Goal: Use online tool/utility: Utilize a website feature to perform a specific function

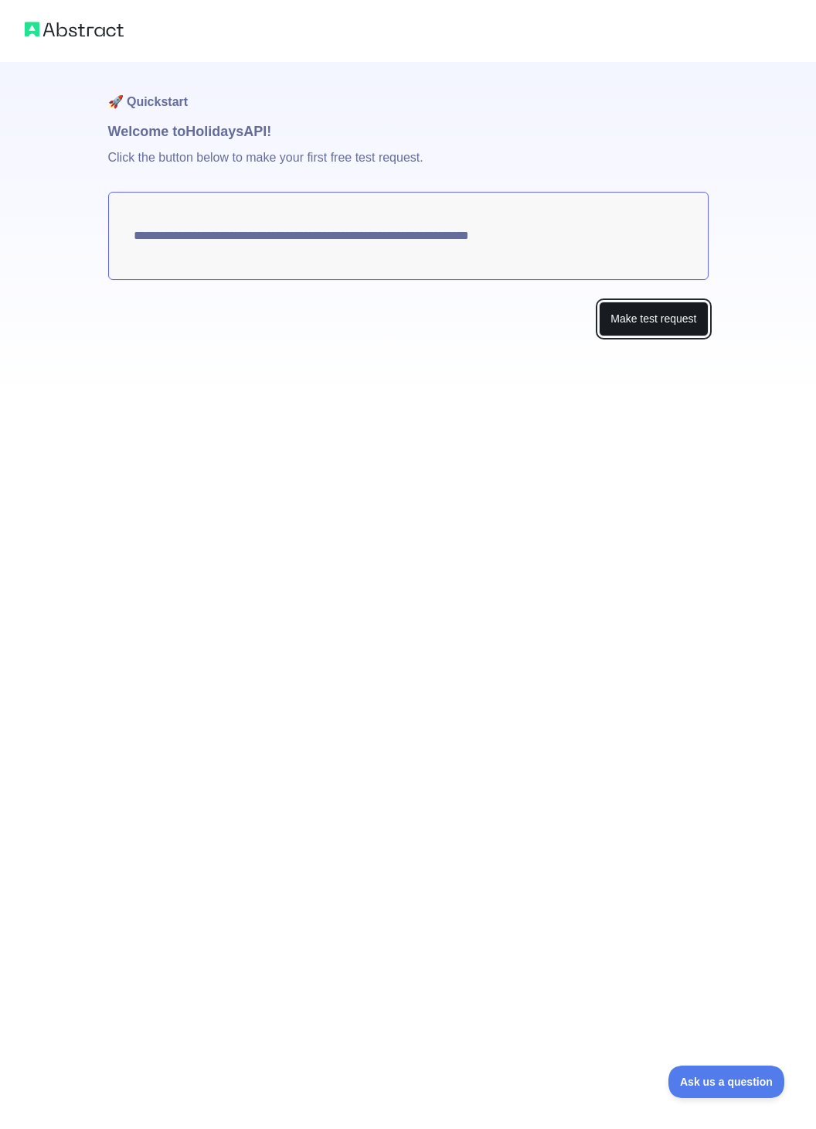
click at [543, 326] on button "Make test request" at bounding box center [653, 318] width 109 height 35
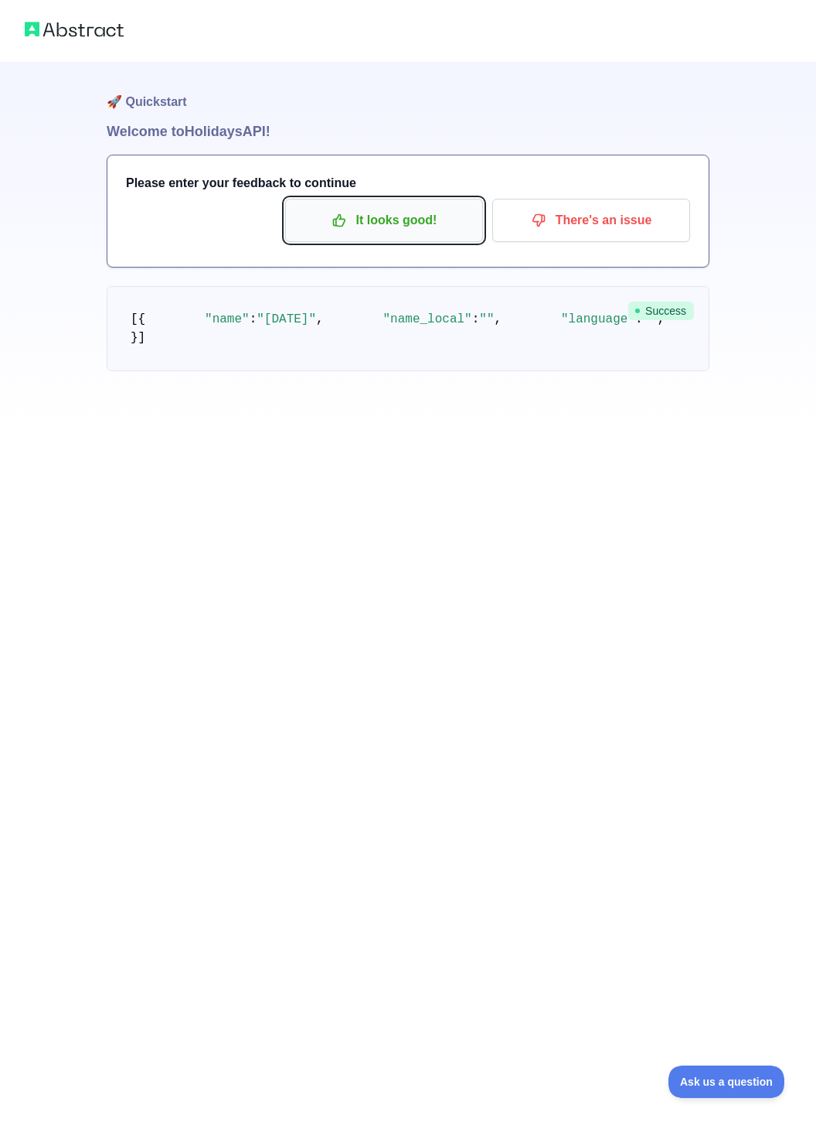
click at [377, 223] on p "It looks good!" at bounding box center [384, 220] width 175 height 26
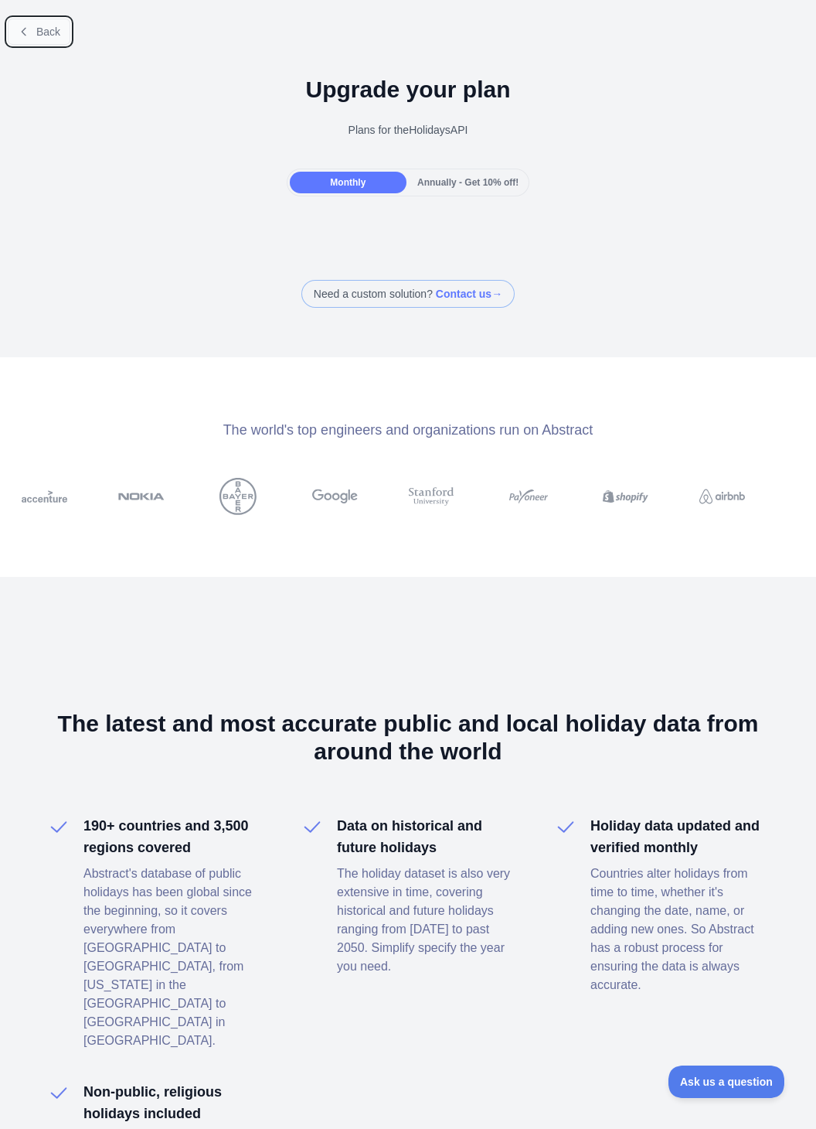
click at [41, 38] on span "Back" at bounding box center [48, 32] width 24 height 12
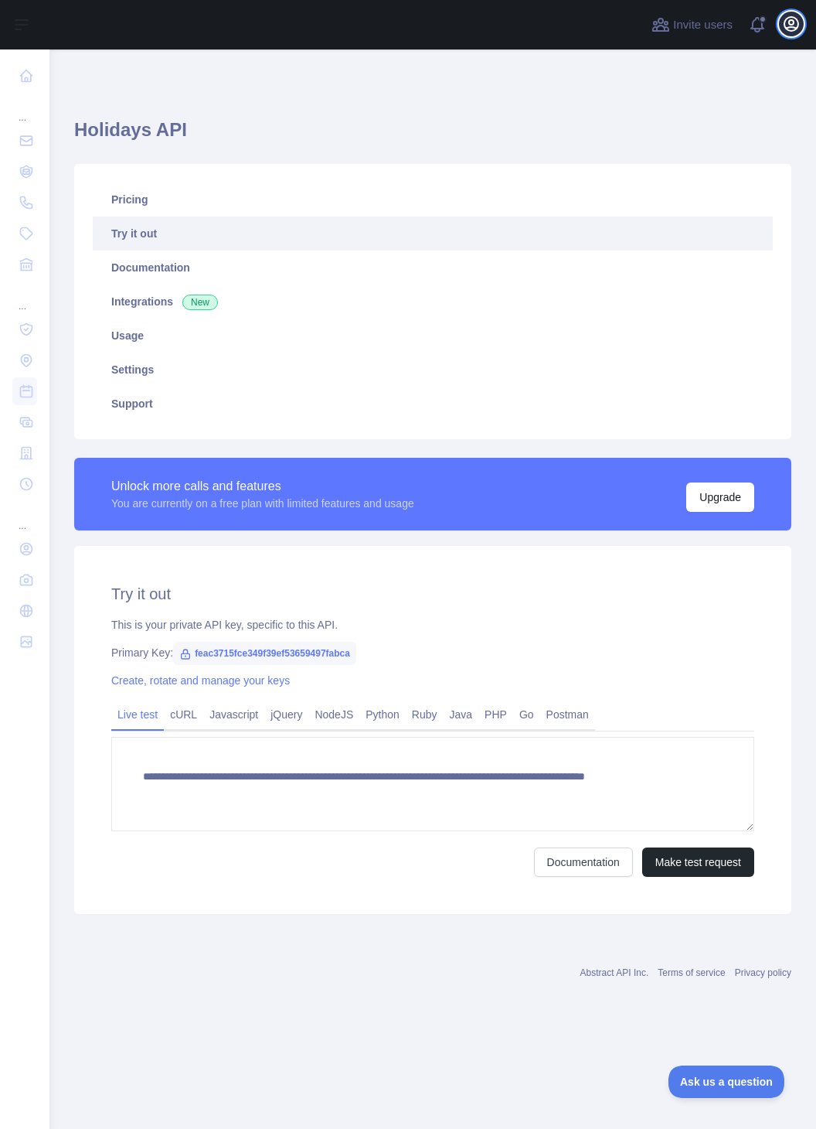
click at [543, 32] on icon "button" at bounding box center [791, 24] width 19 height 19
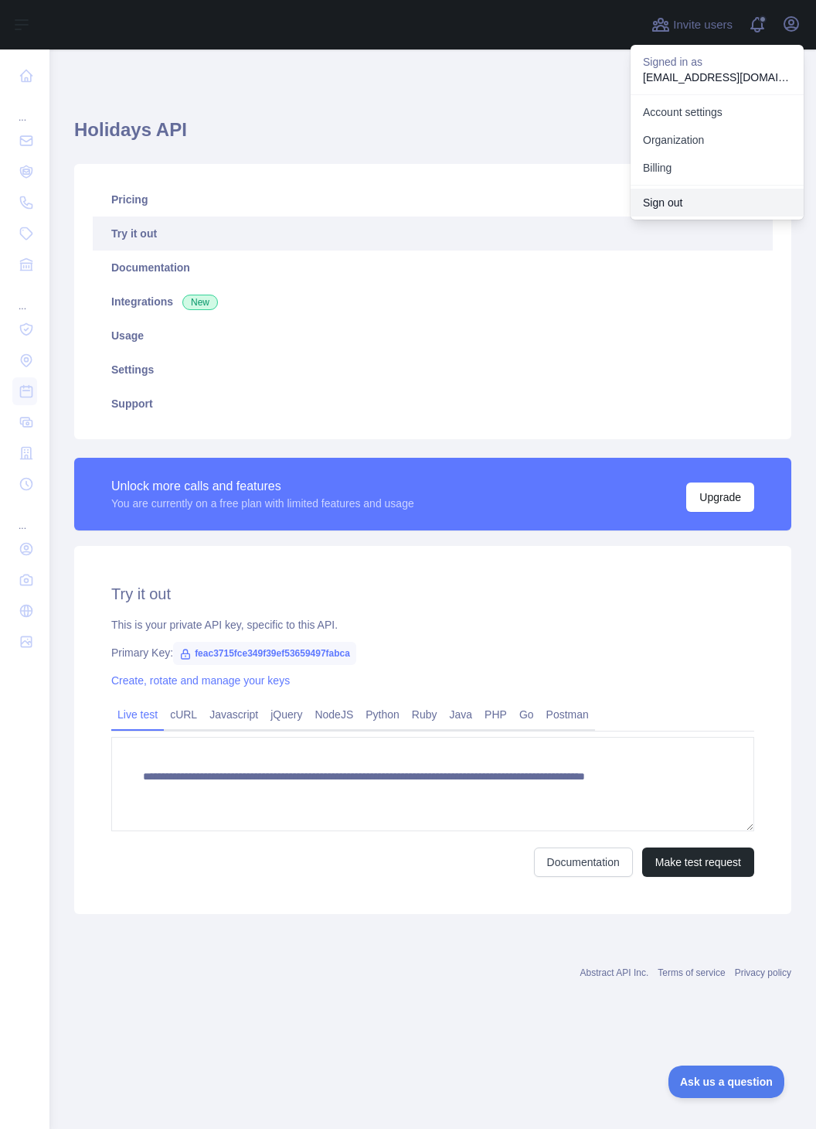
click at [543, 199] on button "Sign out" at bounding box center [717, 203] width 173 height 28
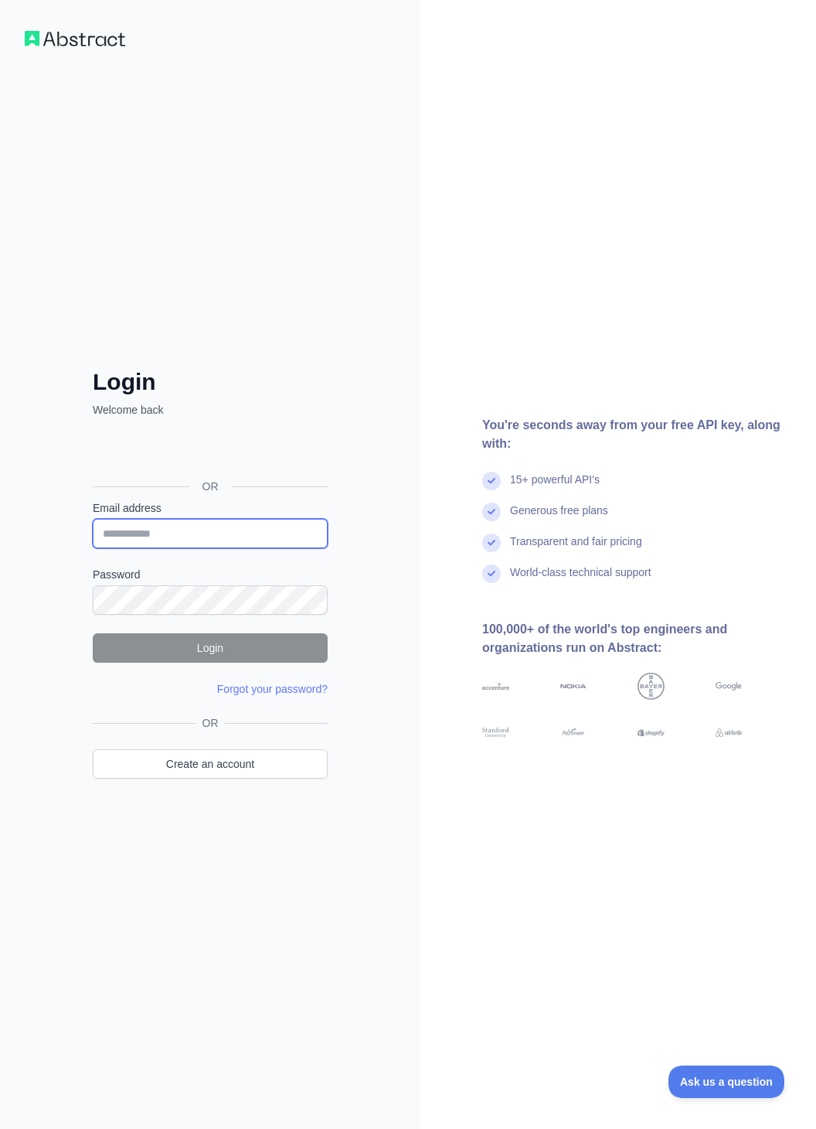
click at [218, 533] on input "Email address" at bounding box center [210, 533] width 235 height 29
type input "**********"
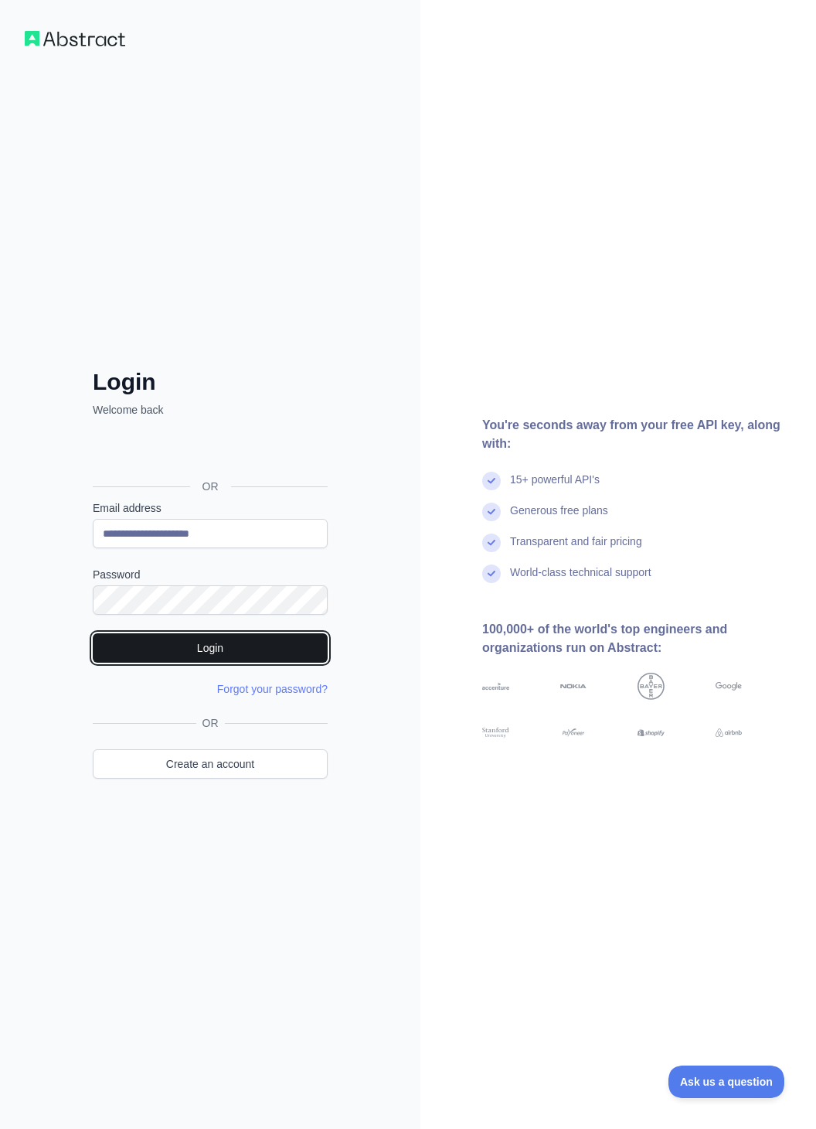
click at [206, 638] on button "Login" at bounding box center [210, 647] width 235 height 29
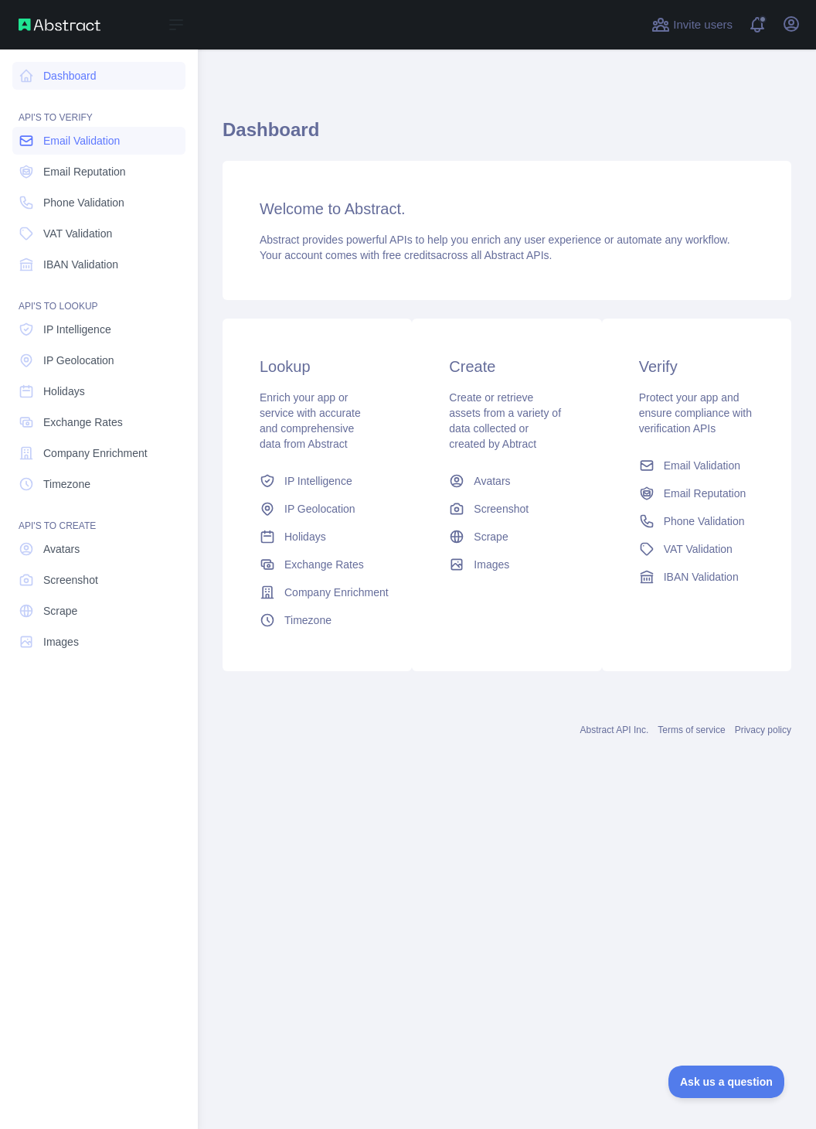
click at [55, 146] on span "Email Validation" at bounding box center [81, 140] width 77 height 15
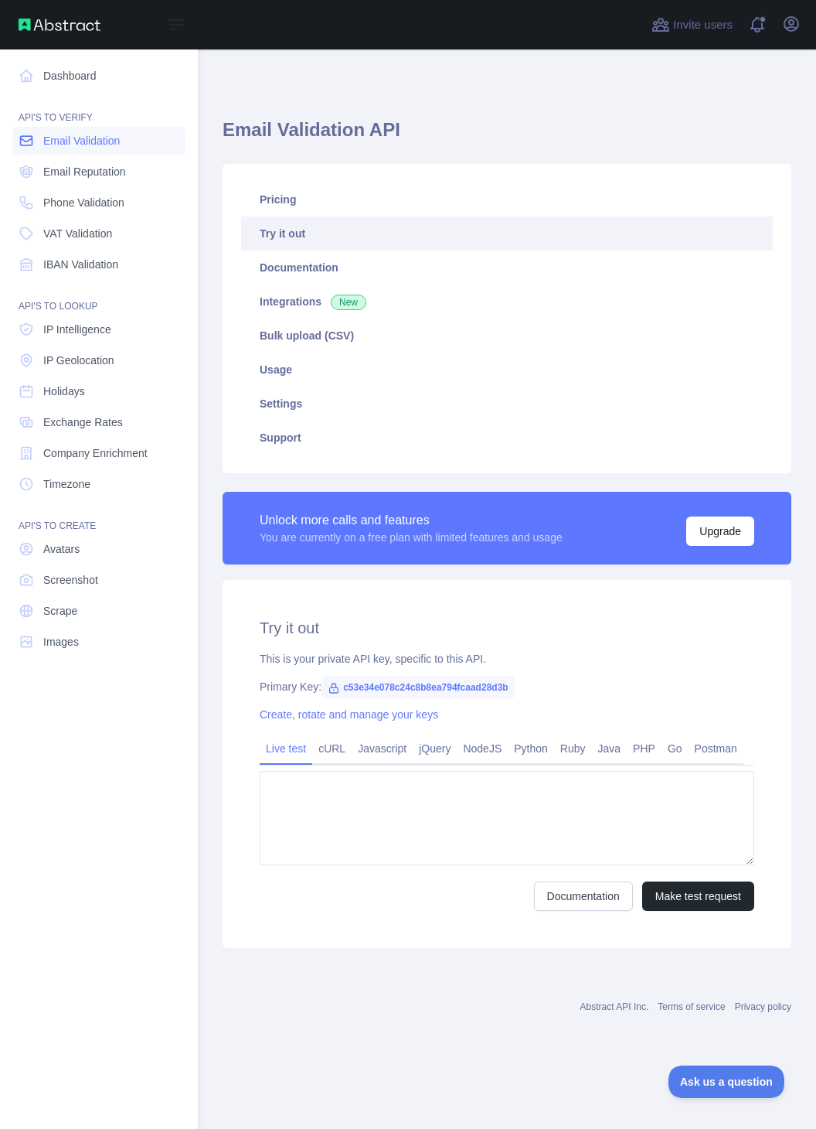
type textarea "**********"
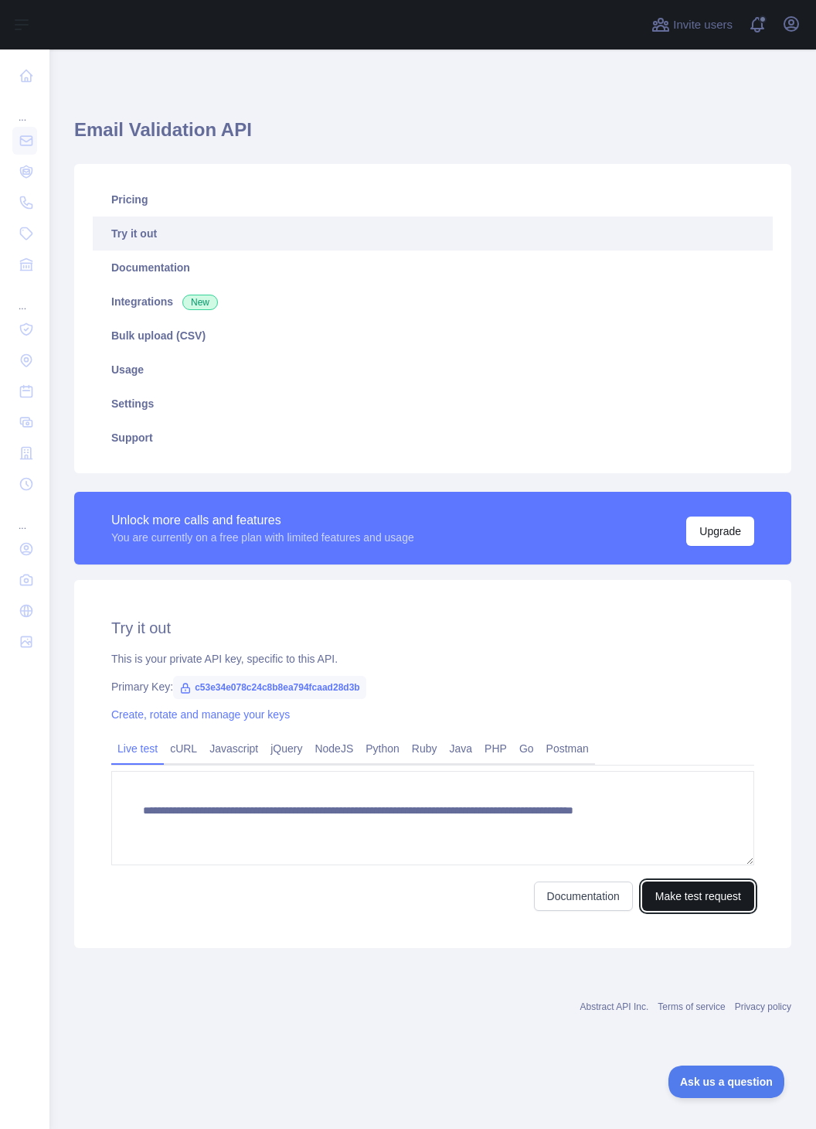
click at [701, 897] on button "Make test request" at bounding box center [698, 895] width 112 height 29
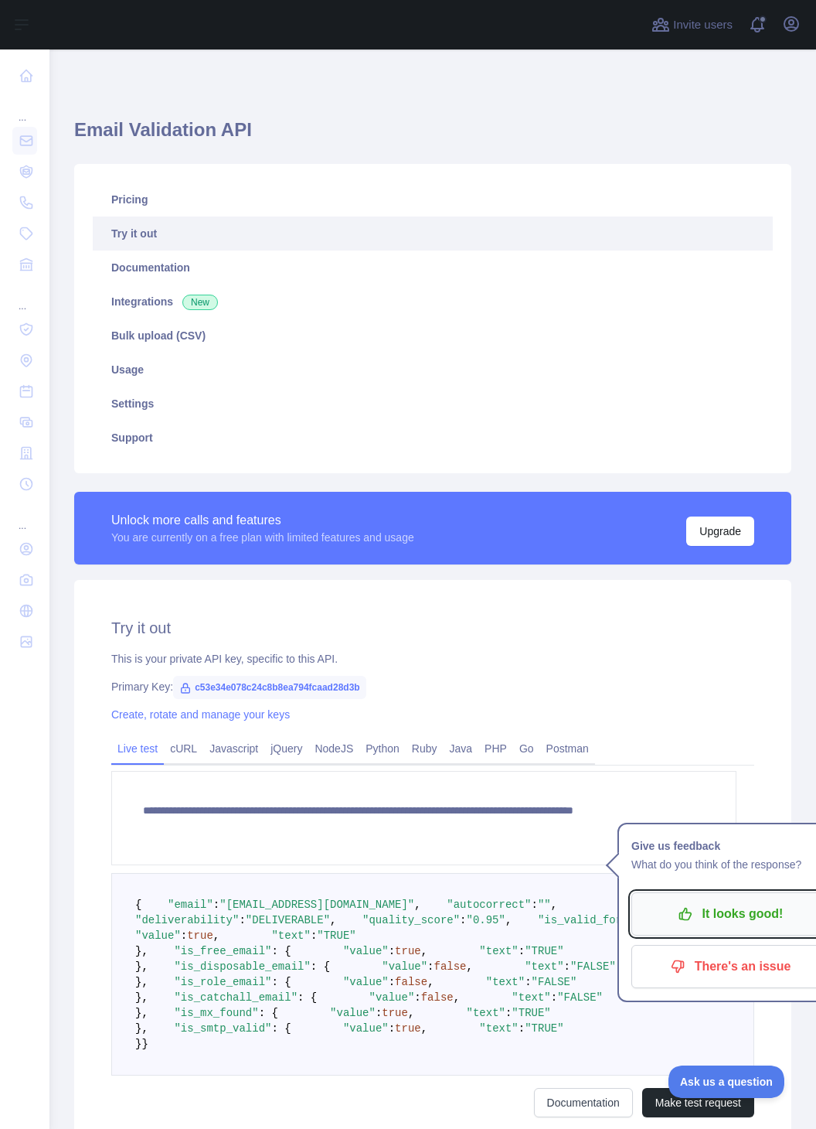
click at [672, 905] on p "It looks good!" at bounding box center [730, 913] width 175 height 26
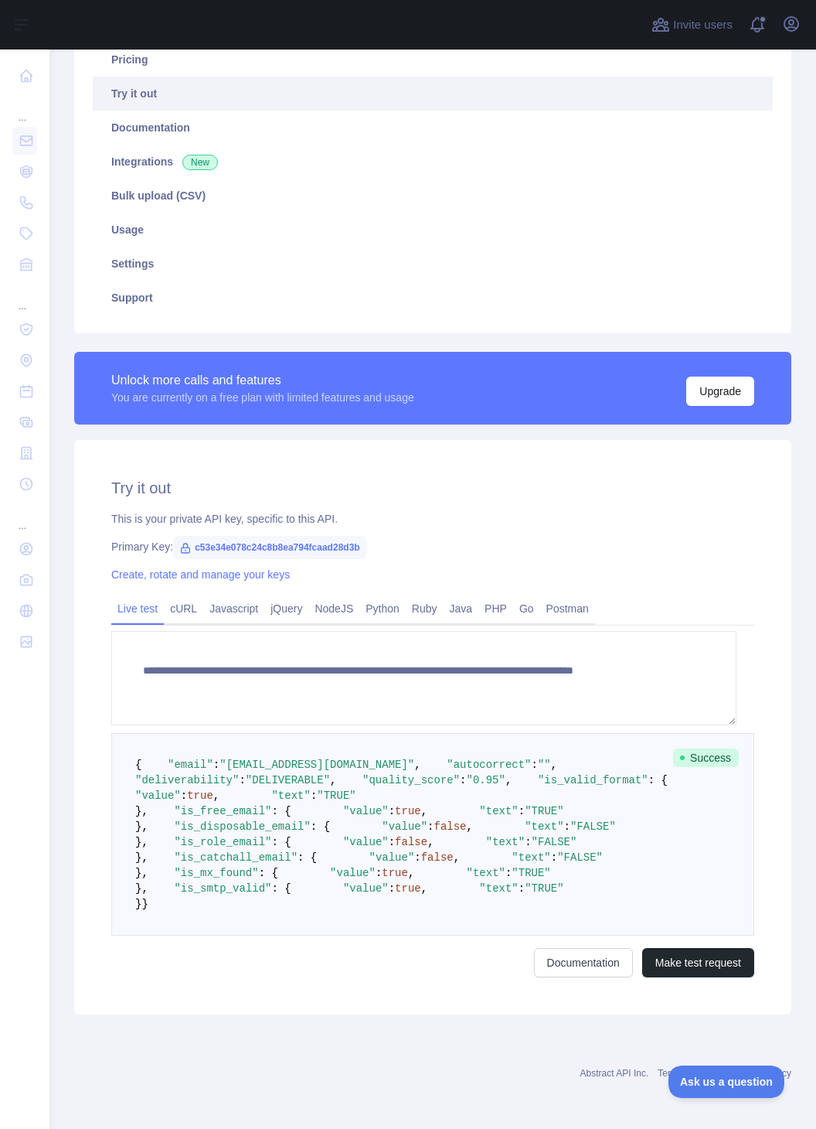
scroll to position [253, 0]
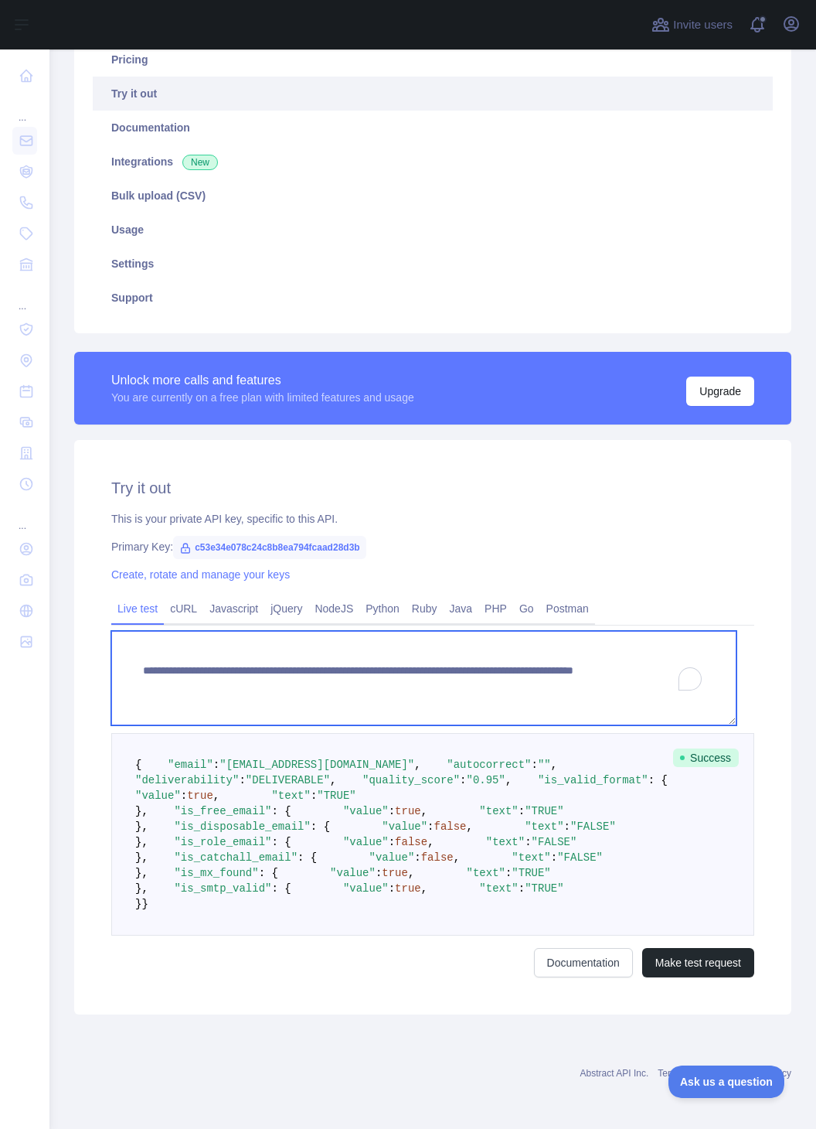
click at [294, 631] on textarea "**********" at bounding box center [423, 678] width 625 height 94
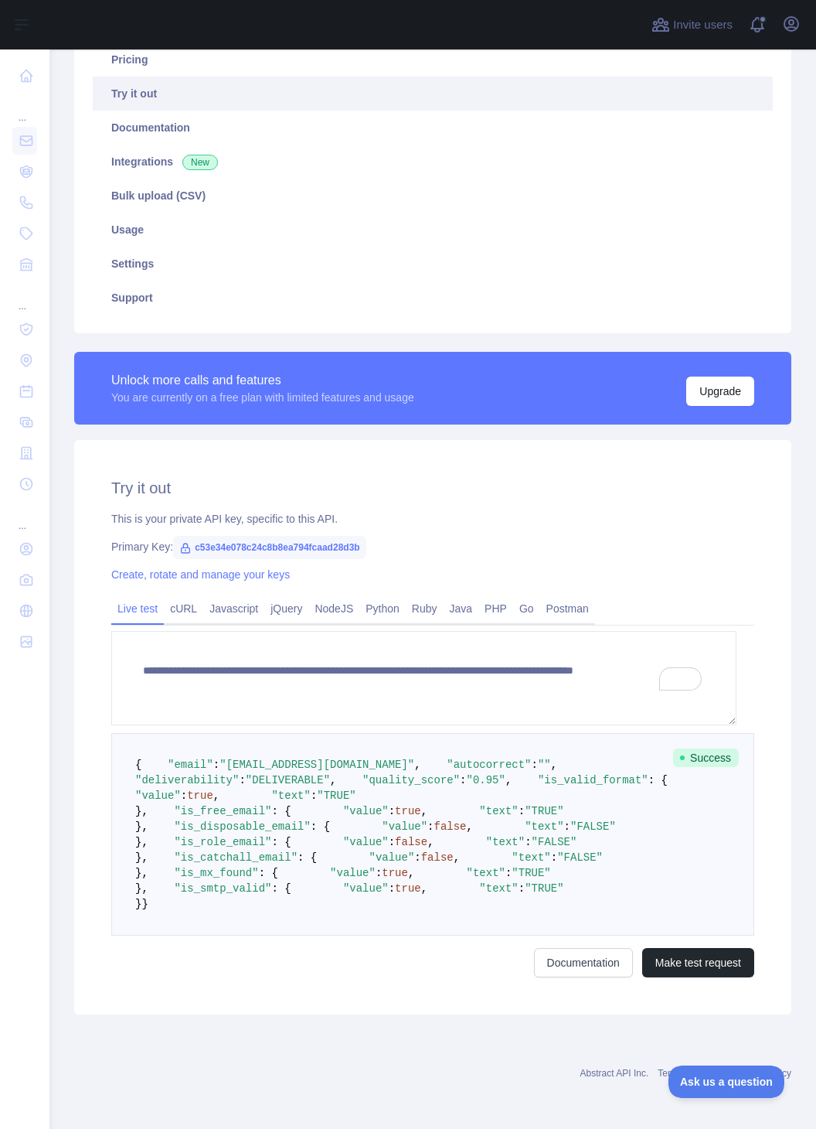
click at [260, 536] on span "c53e34e078c24c8b8ea794fcaad28d3b" at bounding box center [269, 547] width 193 height 23
click at [182, 542] on icon at bounding box center [185, 548] width 12 height 12
click at [237, 536] on span "c53e34e078c24c8b8ea794fcaad28d3b" at bounding box center [269, 547] width 193 height 23
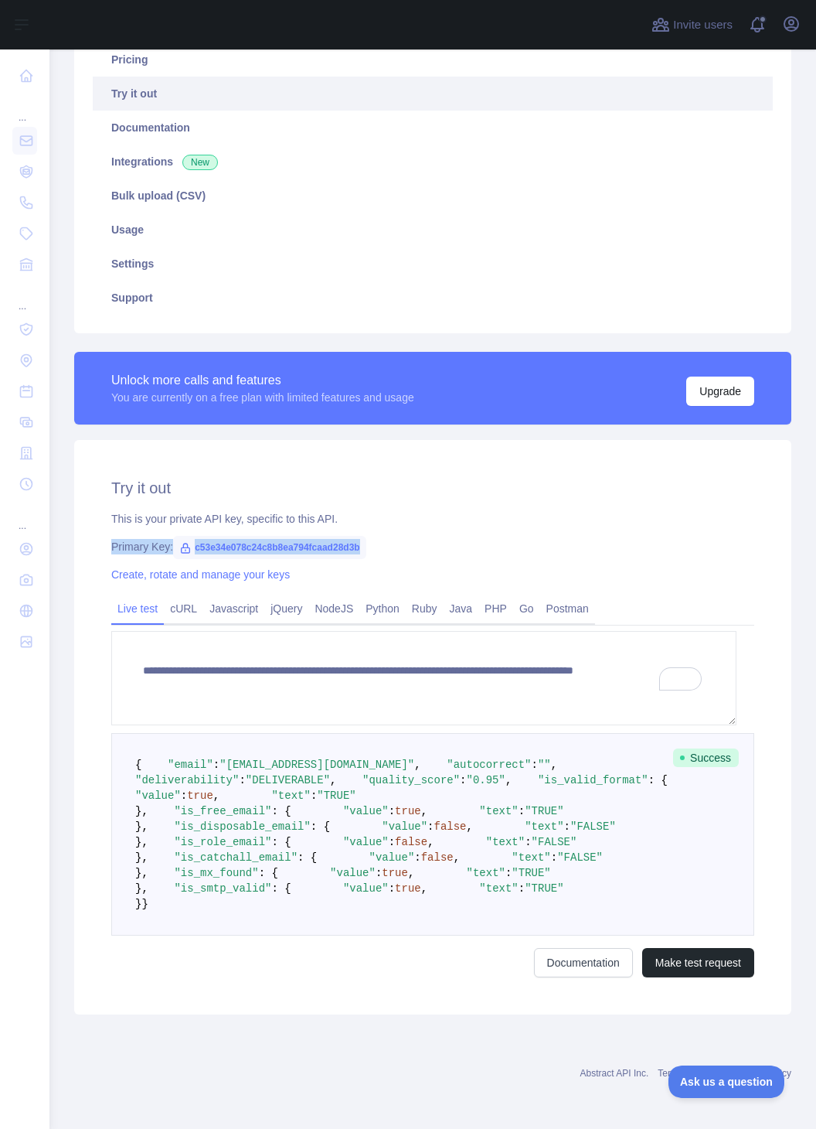
click at [344, 536] on span "c53e34e078c24c8b8ea794fcaad28d3b" at bounding box center [269, 547] width 193 height 23
click at [448, 539] on div "Primary Key: c53e34e078c24c8b8ea794fcaad28d3b" at bounding box center [432, 546] width 643 height 15
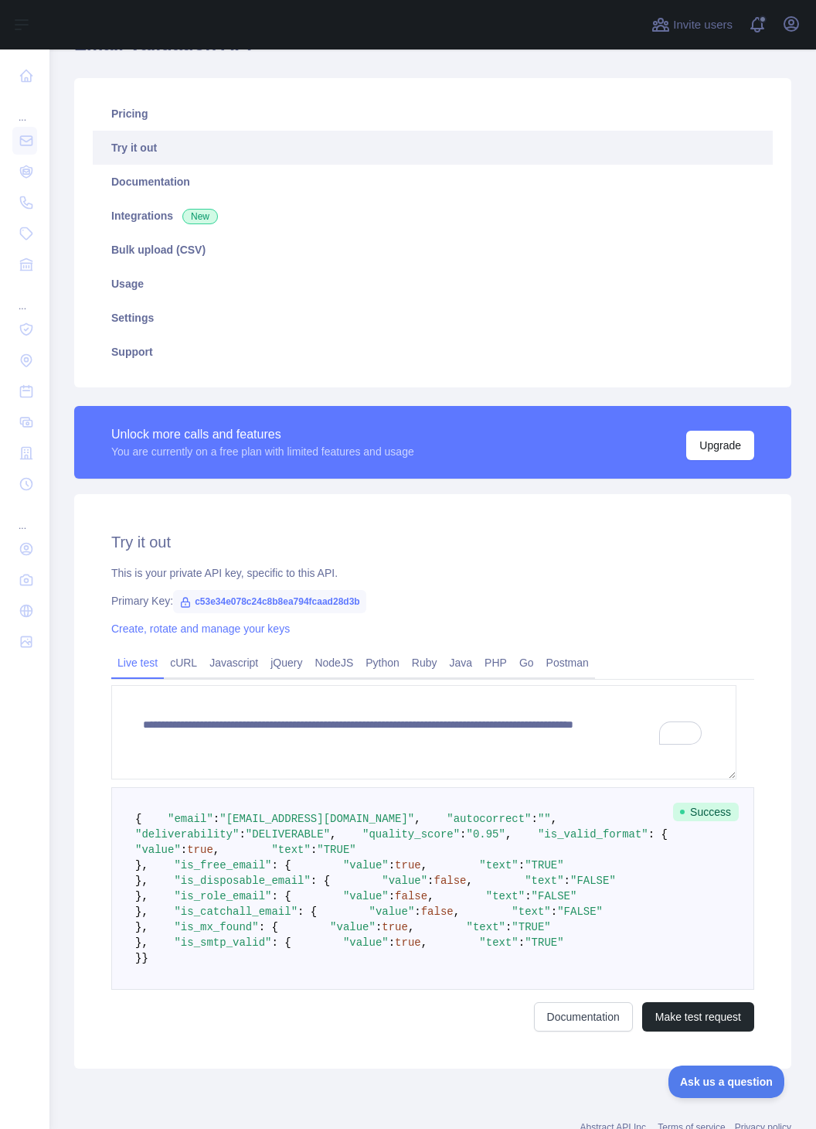
scroll to position [88, 0]
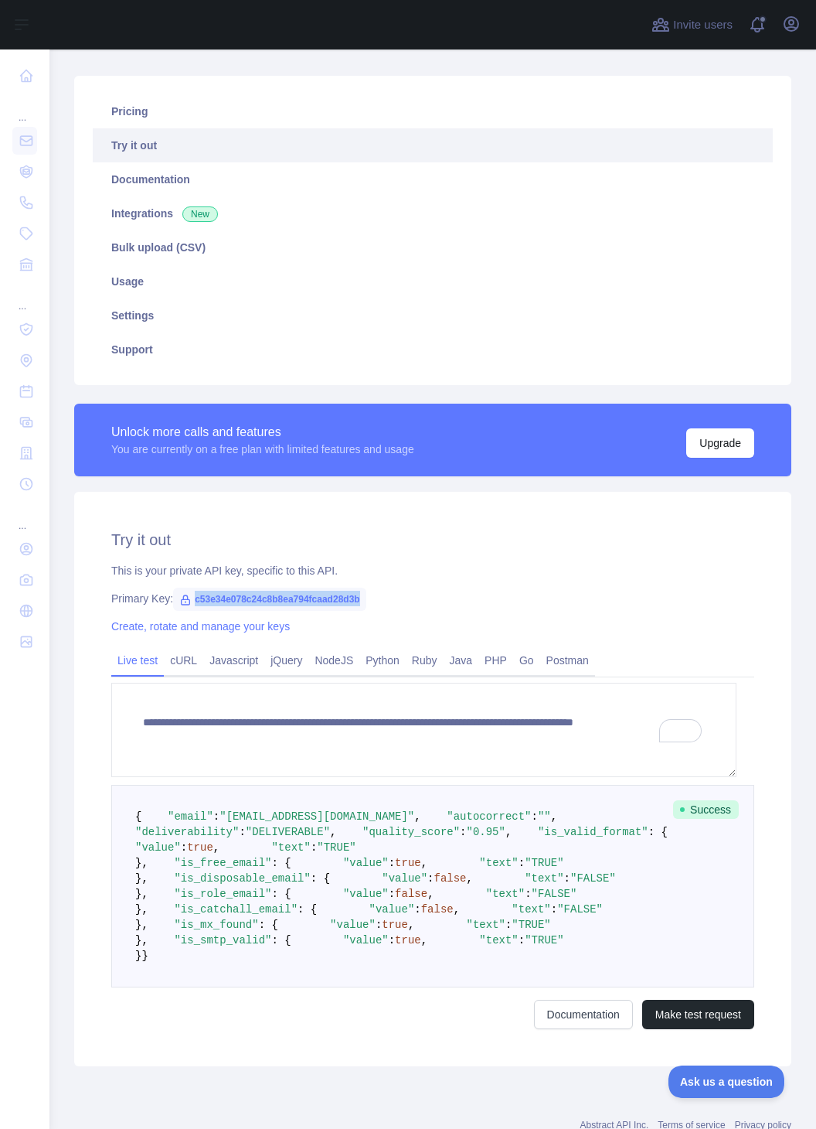
drag, startPoint x: 381, startPoint y: 604, endPoint x: 185, endPoint y: 601, distance: 196.3
click at [185, 601] on div "Primary Key: c53e34e078c24c8b8ea794fcaad28d3b" at bounding box center [432, 598] width 643 height 15
copy span "c53e34e078c24c8b8ea794fcaad28d3b"
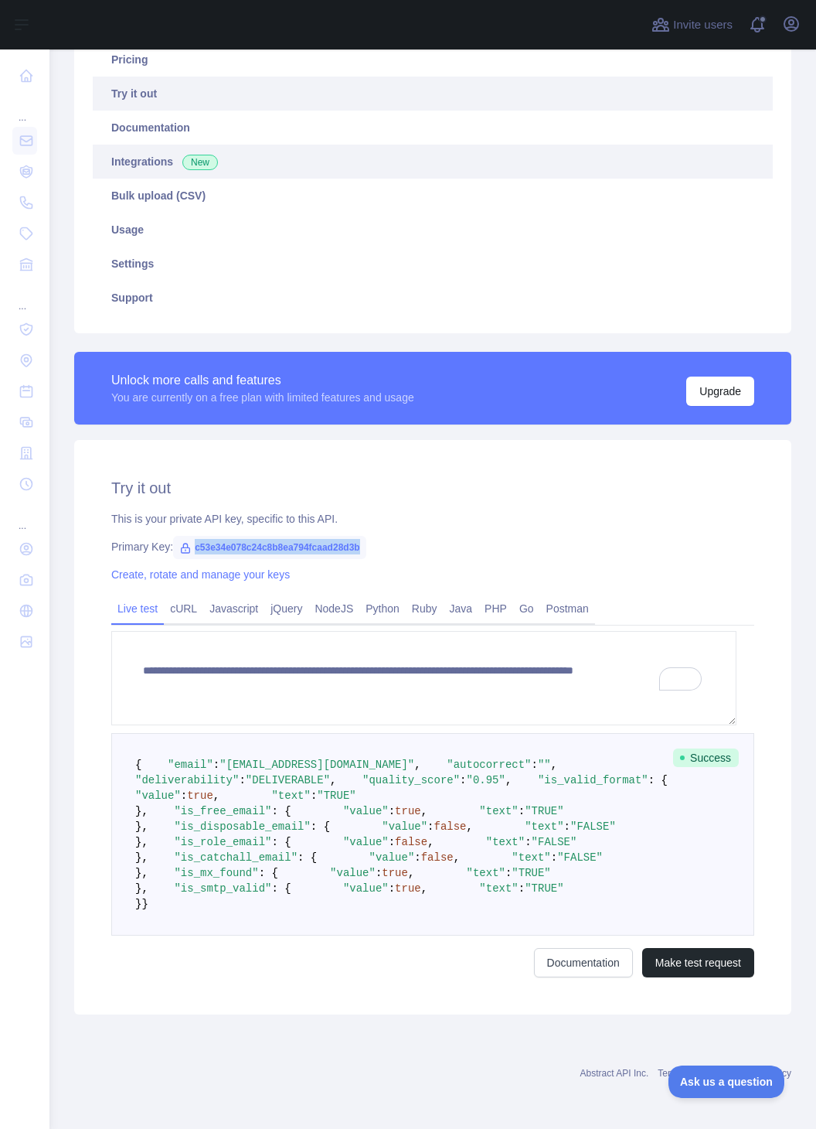
scroll to position [226, 0]
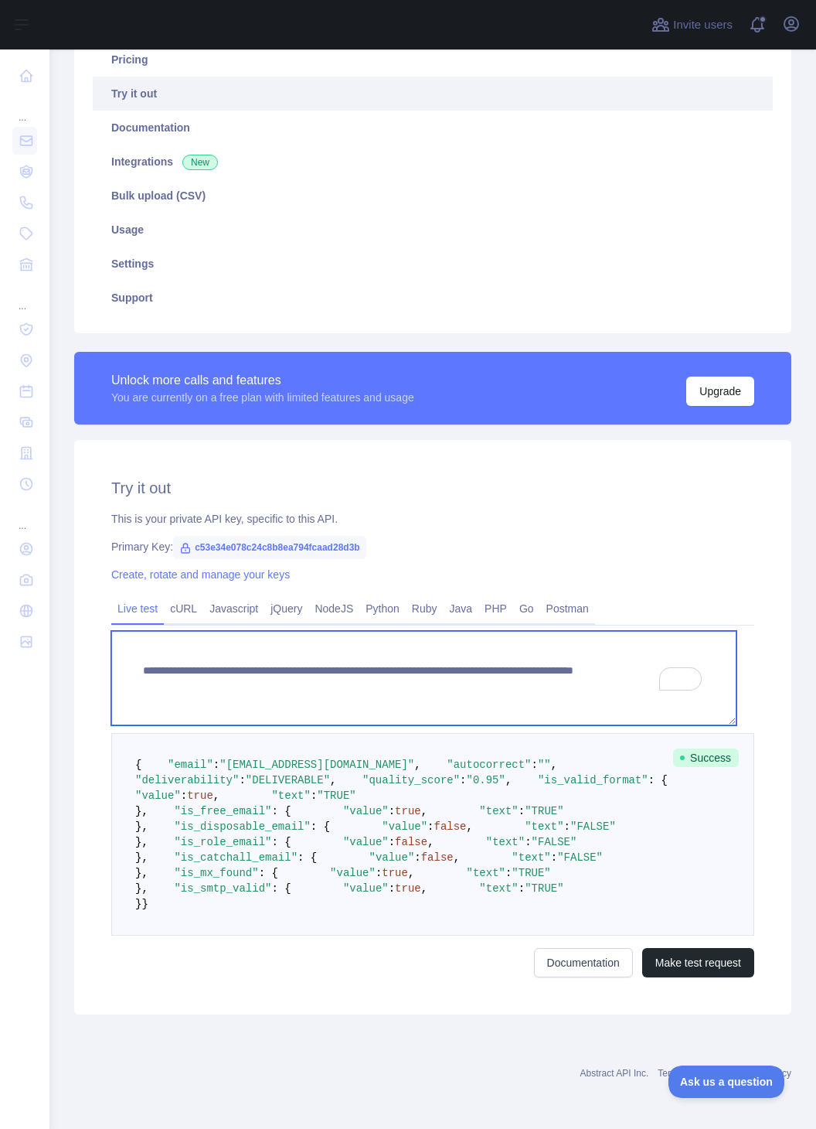
drag, startPoint x: 141, startPoint y: 580, endPoint x: 383, endPoint y: 577, distance: 242.7
click at [383, 631] on textarea "**********" at bounding box center [423, 678] width 625 height 94
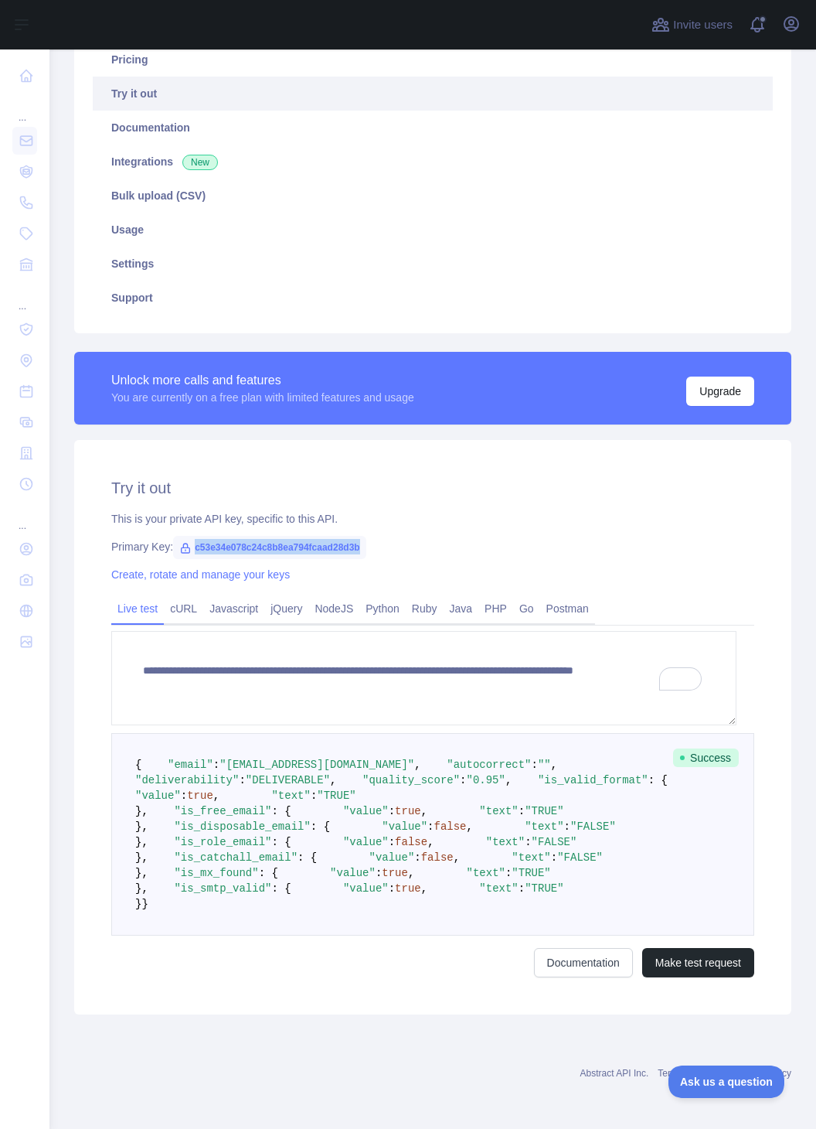
drag, startPoint x: 386, startPoint y: 448, endPoint x: 179, endPoint y: 457, distance: 207.3
click at [179, 457] on div "**********" at bounding box center [432, 727] width 717 height 574
copy span "c53e34e078c24c8b8ea794fcaad28d3b"
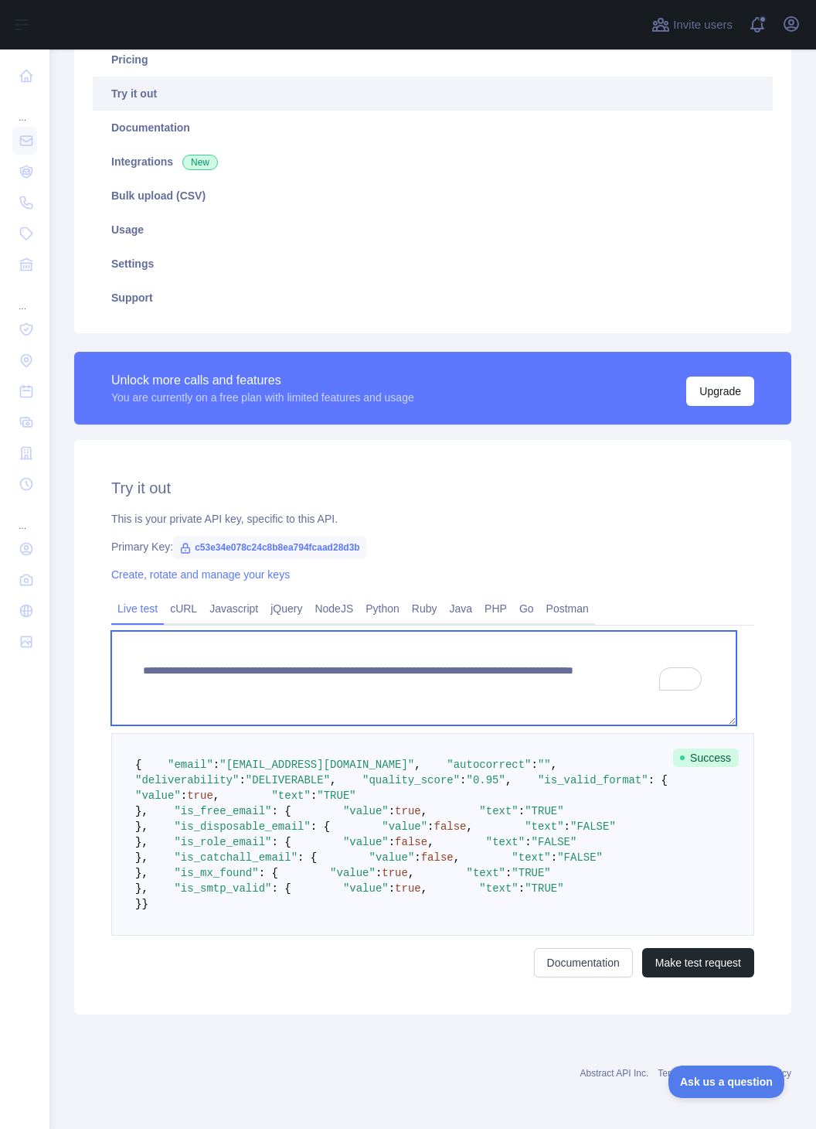
drag, startPoint x: 560, startPoint y: 616, endPoint x: 178, endPoint y: 618, distance: 382.6
click at [178, 631] on textarea "**********" at bounding box center [423, 678] width 625 height 94
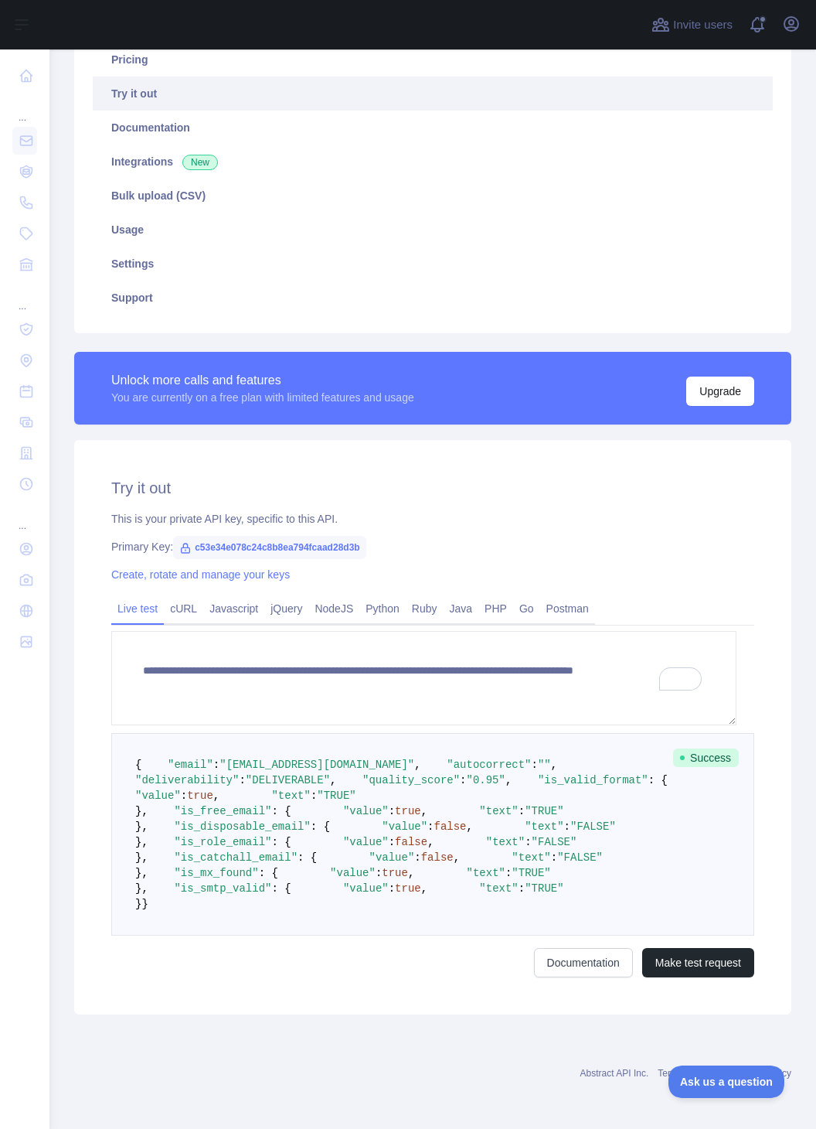
click at [138, 596] on link "Live test" at bounding box center [137, 608] width 53 height 25
click at [675, 977] on button "Make test request" at bounding box center [698, 962] width 112 height 29
click at [189, 596] on link "cURL" at bounding box center [183, 608] width 39 height 25
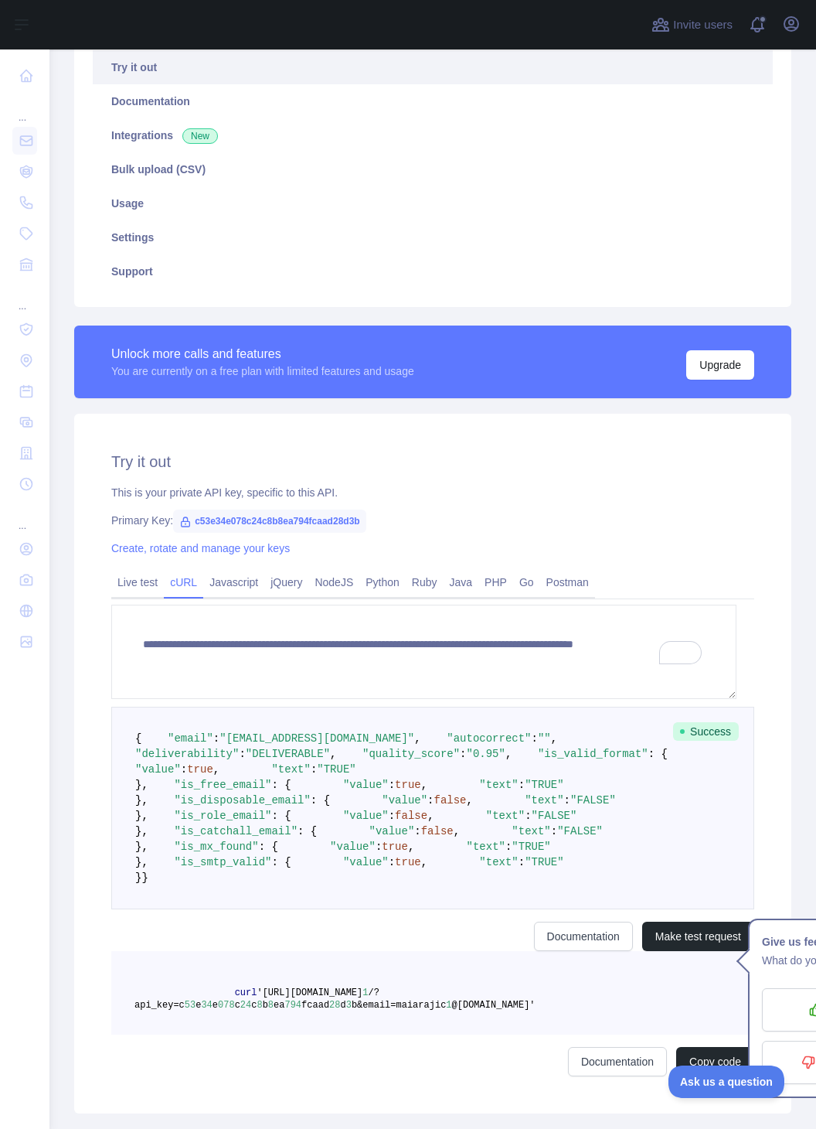
scroll to position [0, 0]
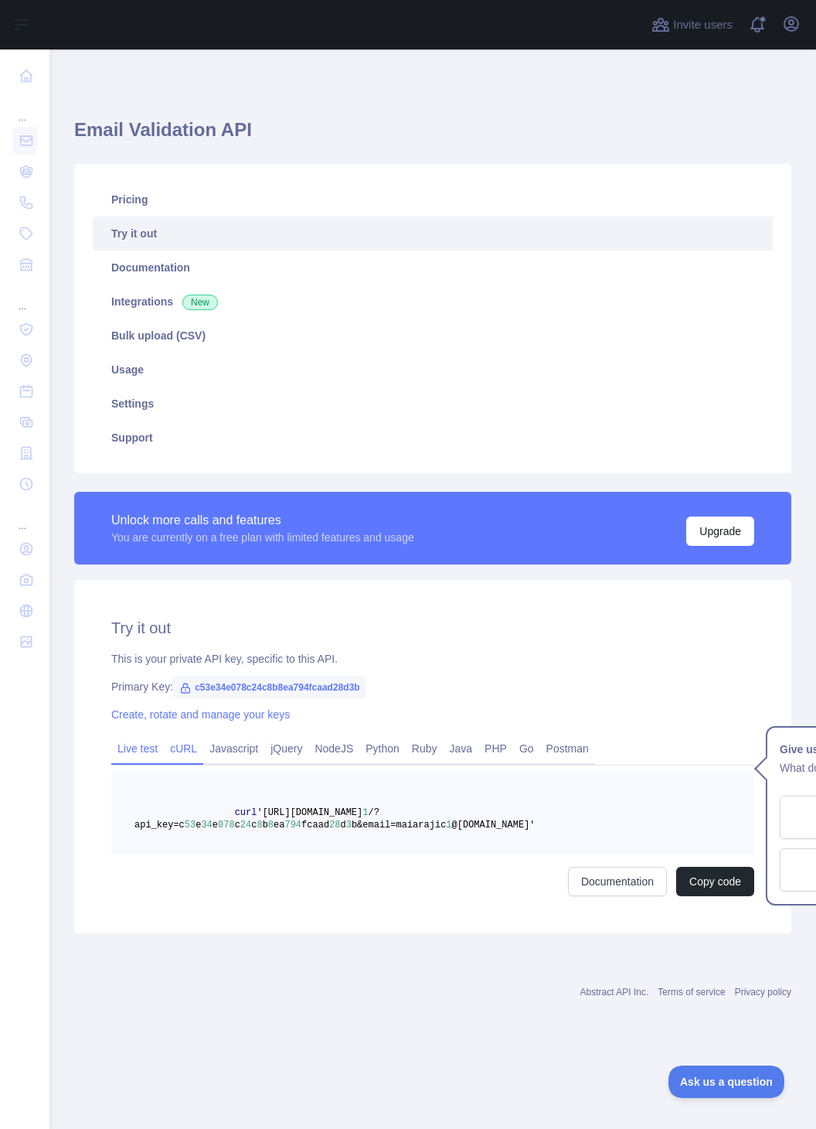
click at [128, 751] on link "Live test" at bounding box center [137, 748] width 53 height 25
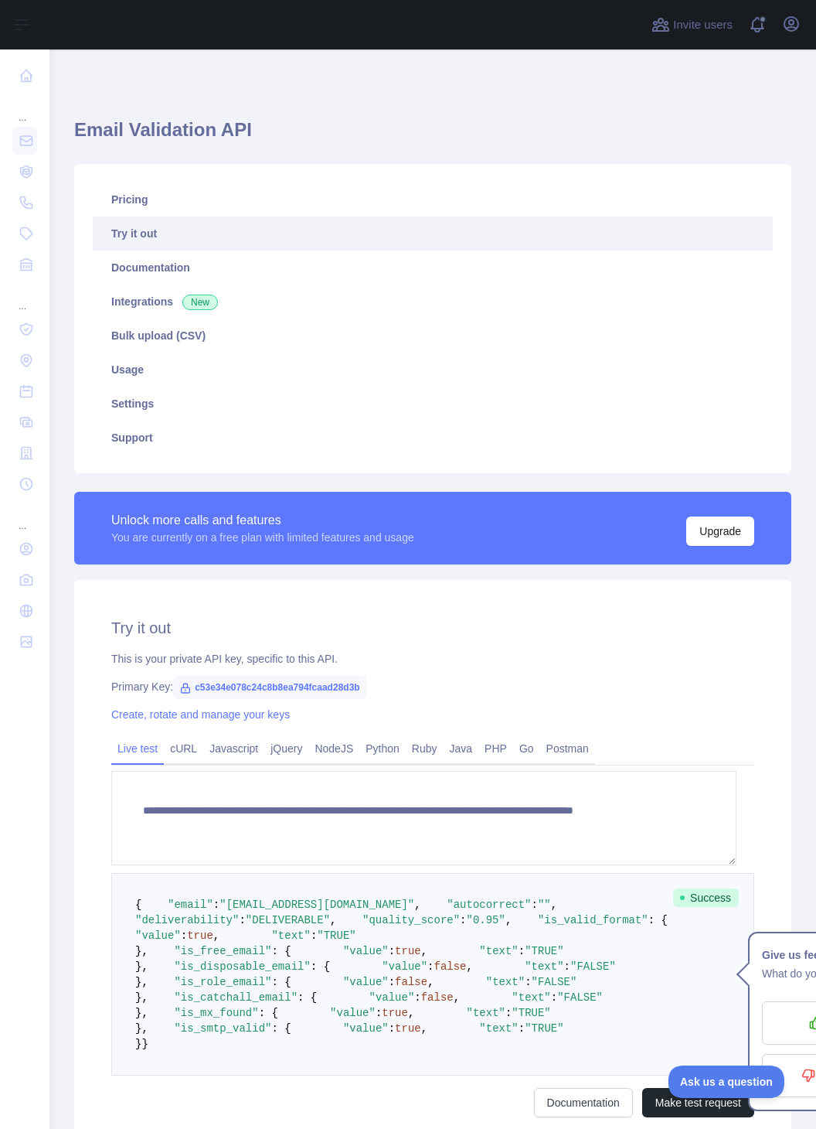
click at [291, 689] on span "c53e34e078c24c8b8ea794fcaad28d3b" at bounding box center [269, 687] width 193 height 23
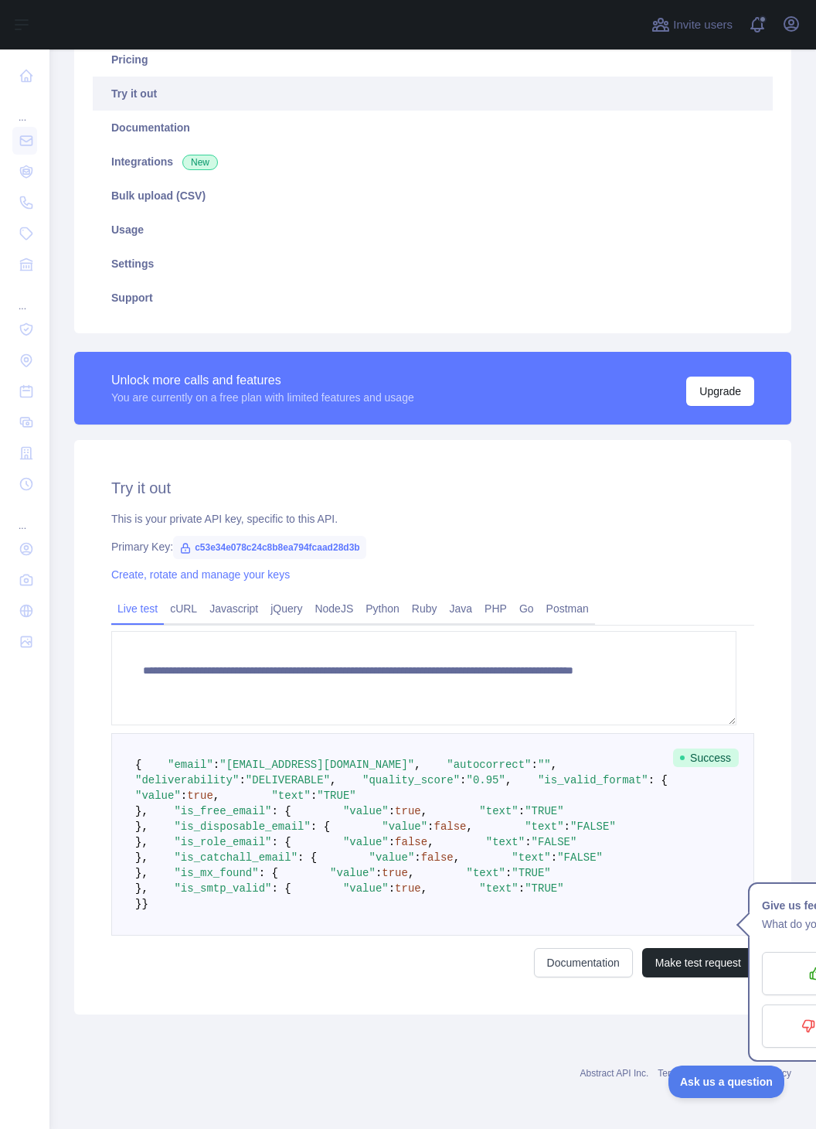
scroll to position [529, 0]
